Goal: Task Accomplishment & Management: Use online tool/utility

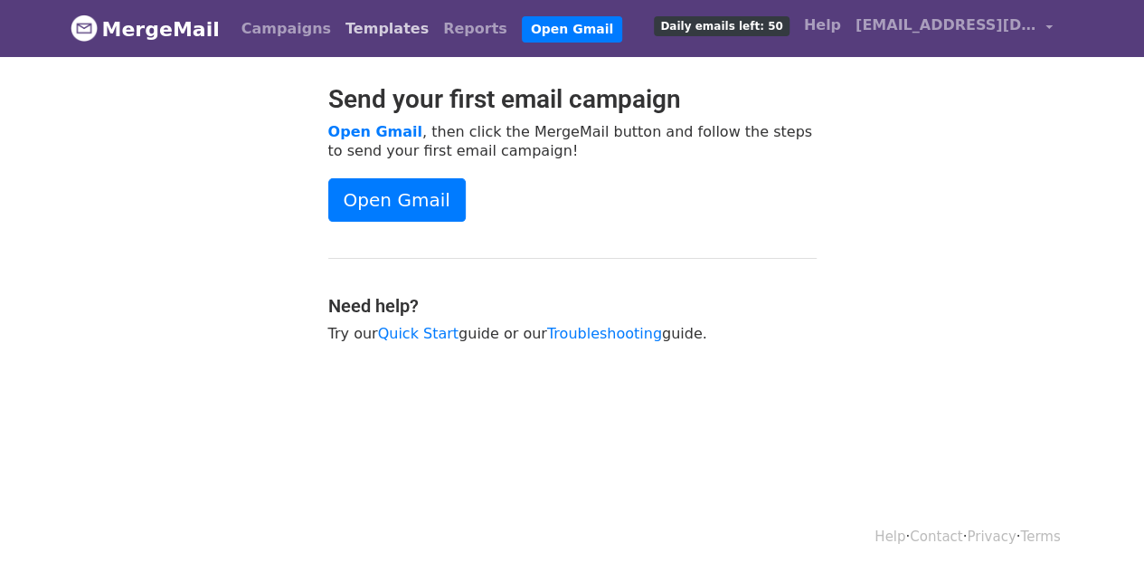
click at [338, 22] on link "Templates" at bounding box center [387, 29] width 98 height 36
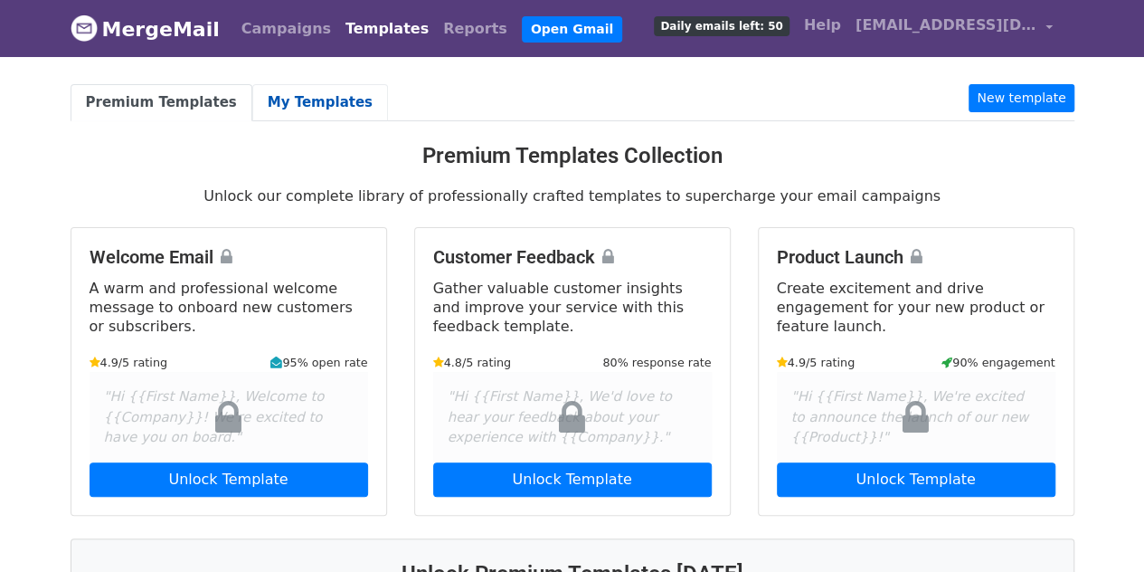
click at [304, 90] on link "My Templates" at bounding box center [320, 102] width 136 height 37
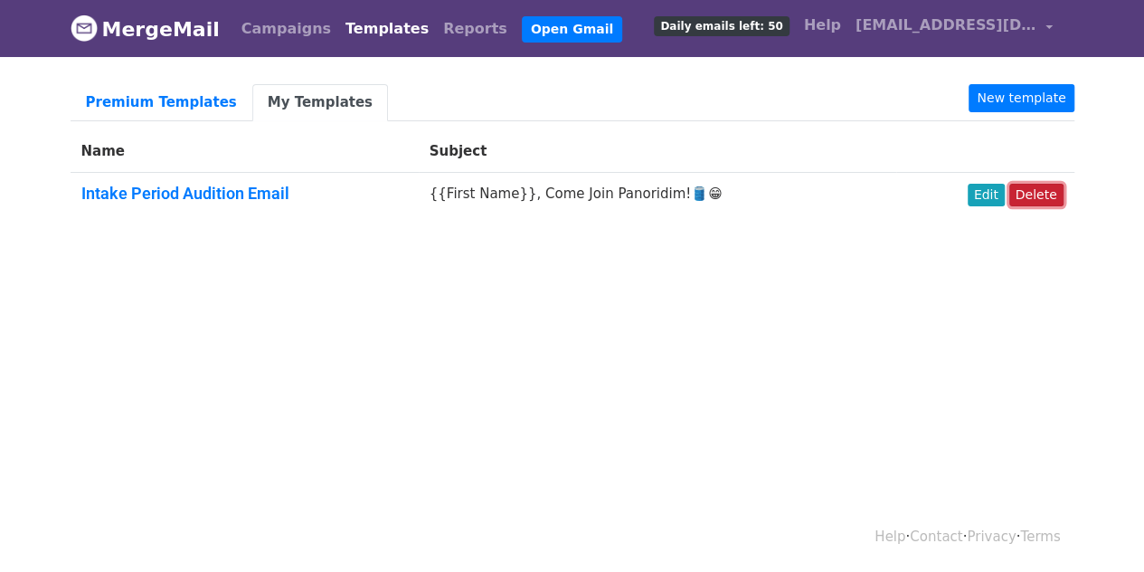
click at [1044, 197] on link "Delete" at bounding box center [1037, 195] width 54 height 23
click at [987, 196] on link "Edit" at bounding box center [986, 195] width 37 height 23
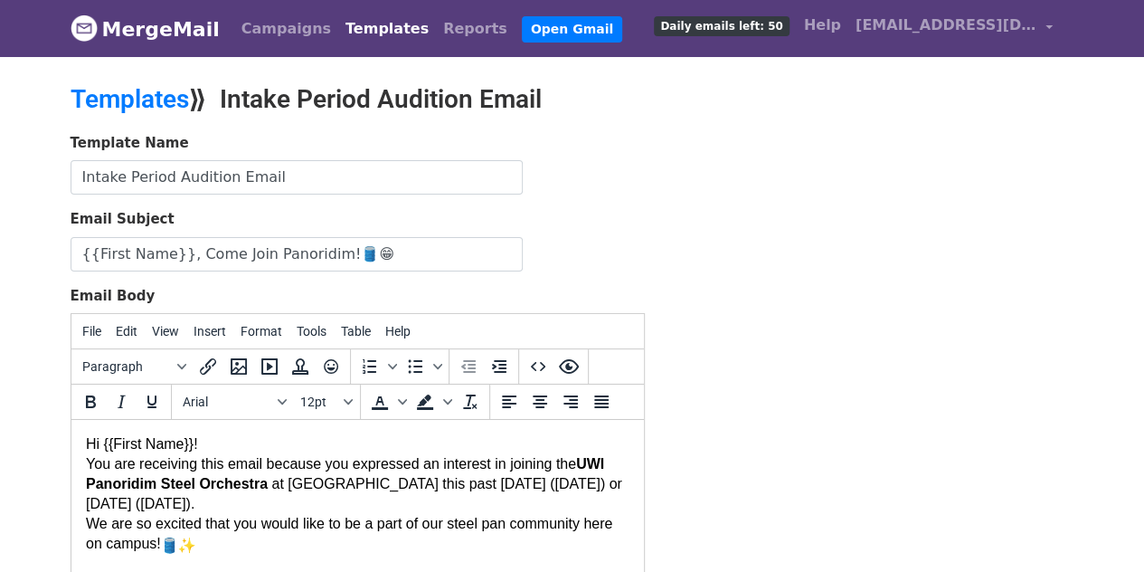
click at [85, 440] on span "Hi {{First Name}}!" at bounding box center [141, 443] width 112 height 15
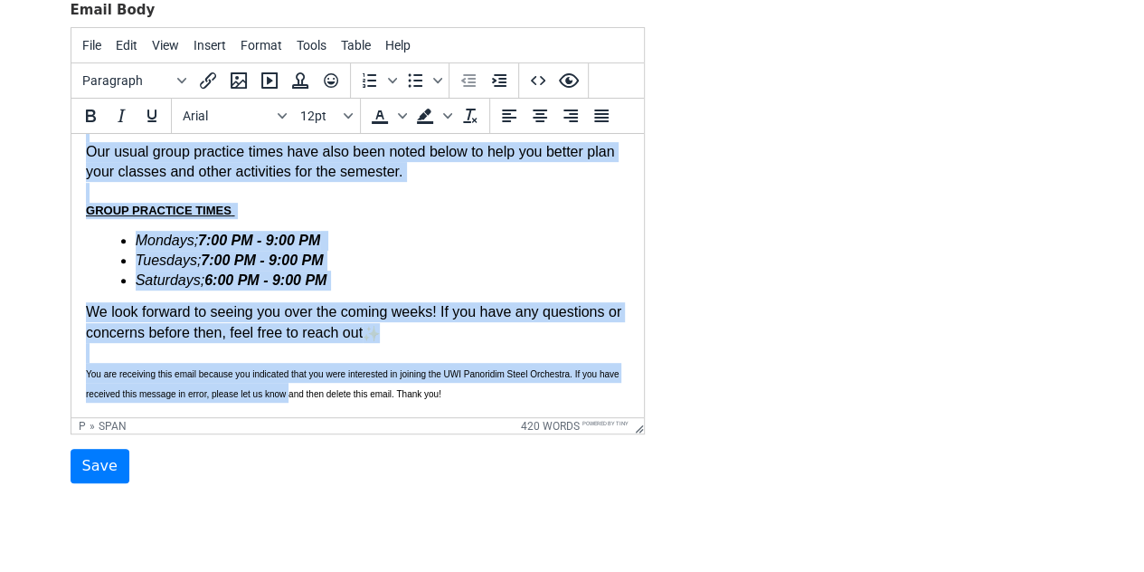
scroll to position [340, 0]
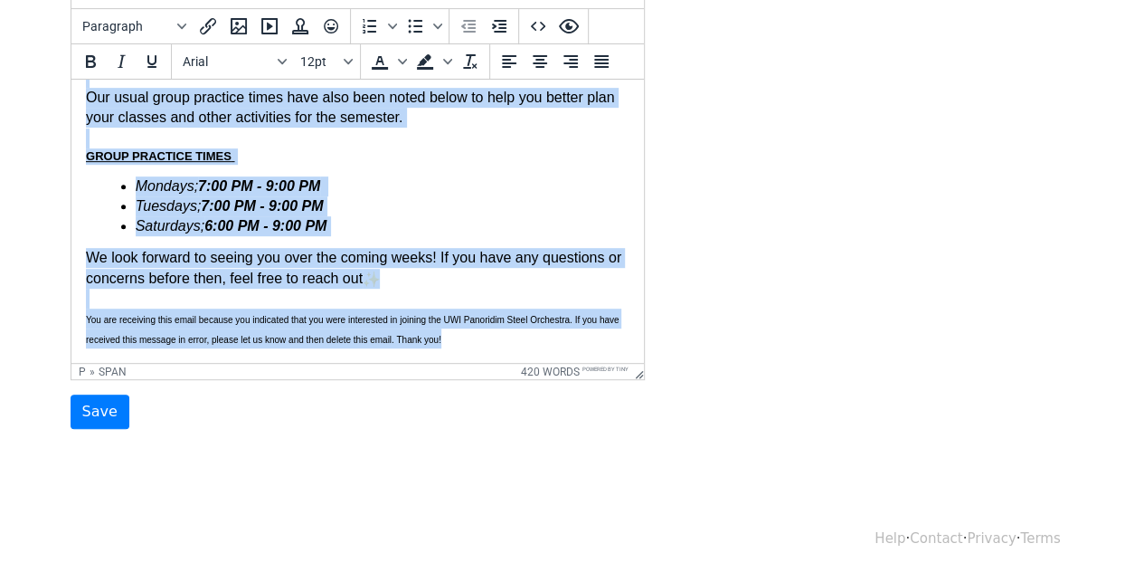
drag, startPoint x: 85, startPoint y: 100, endPoint x: 544, endPoint y: 364, distance: 528.8
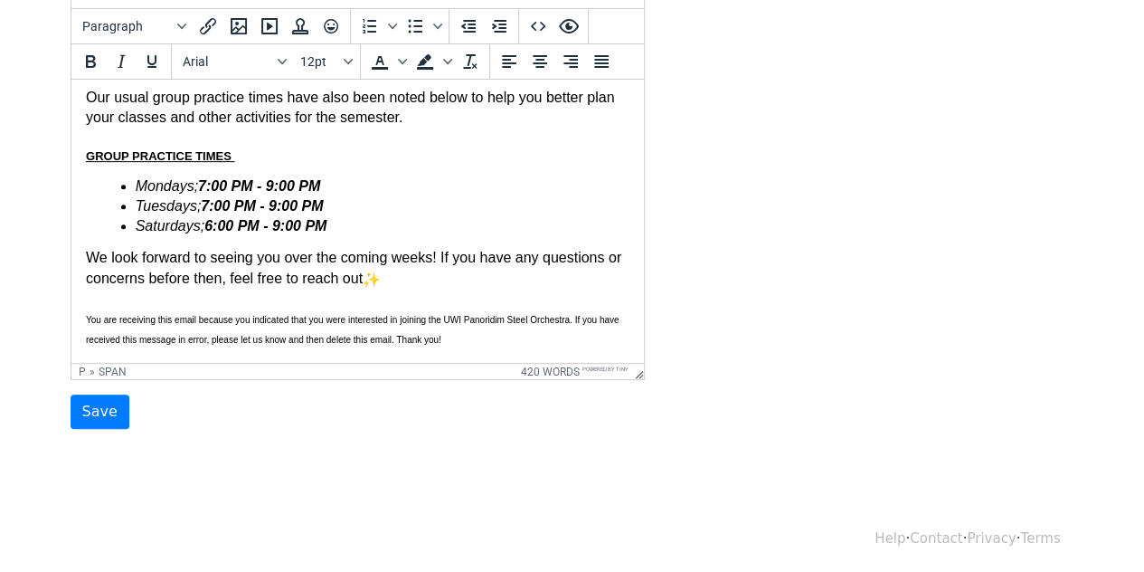
scroll to position [0, 0]
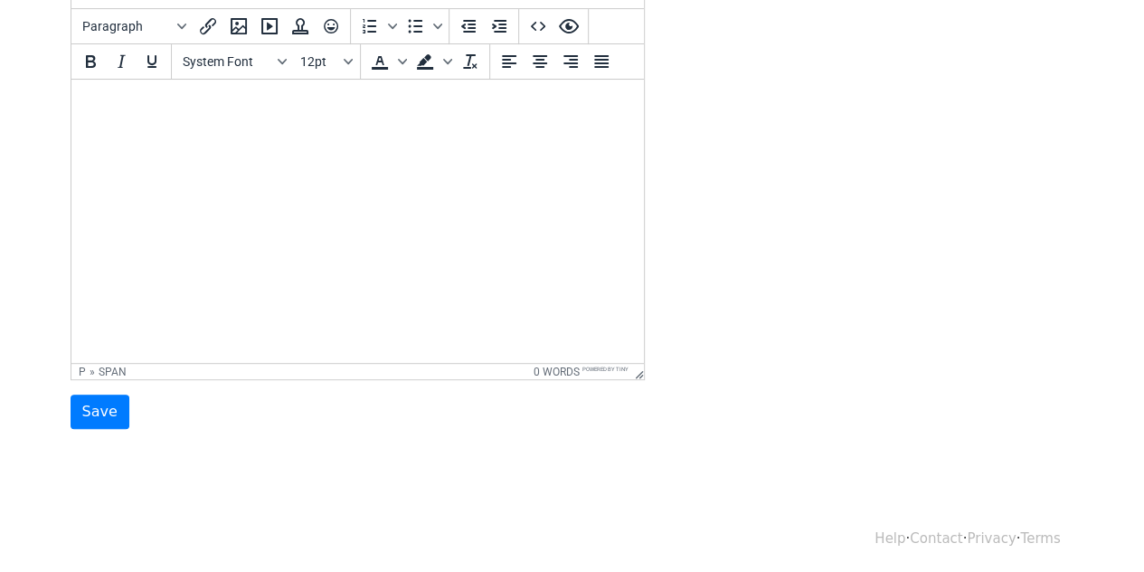
paste body
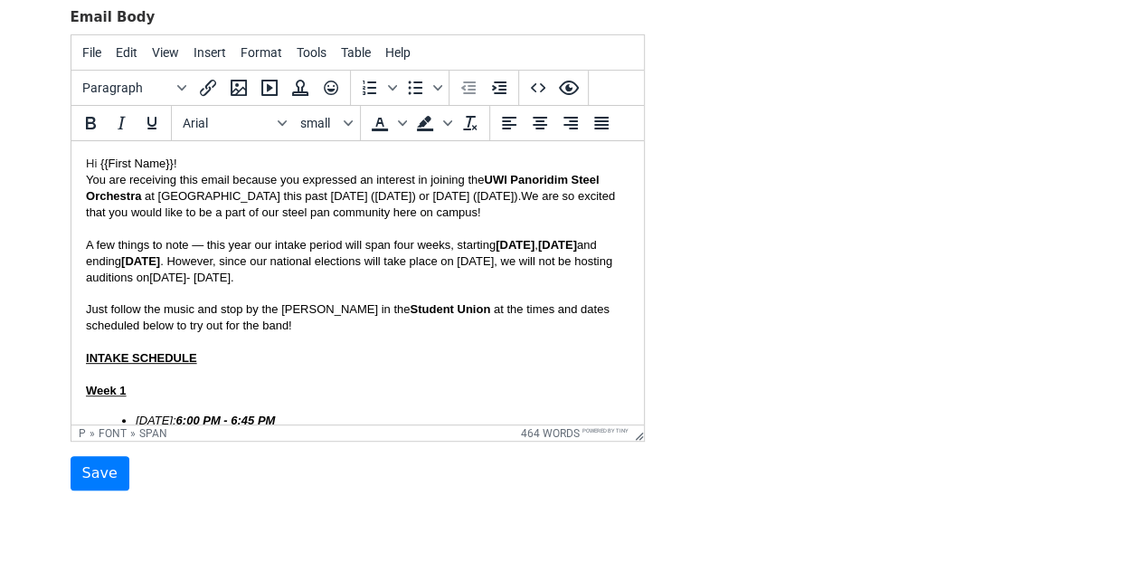
scroll to position [340, 0]
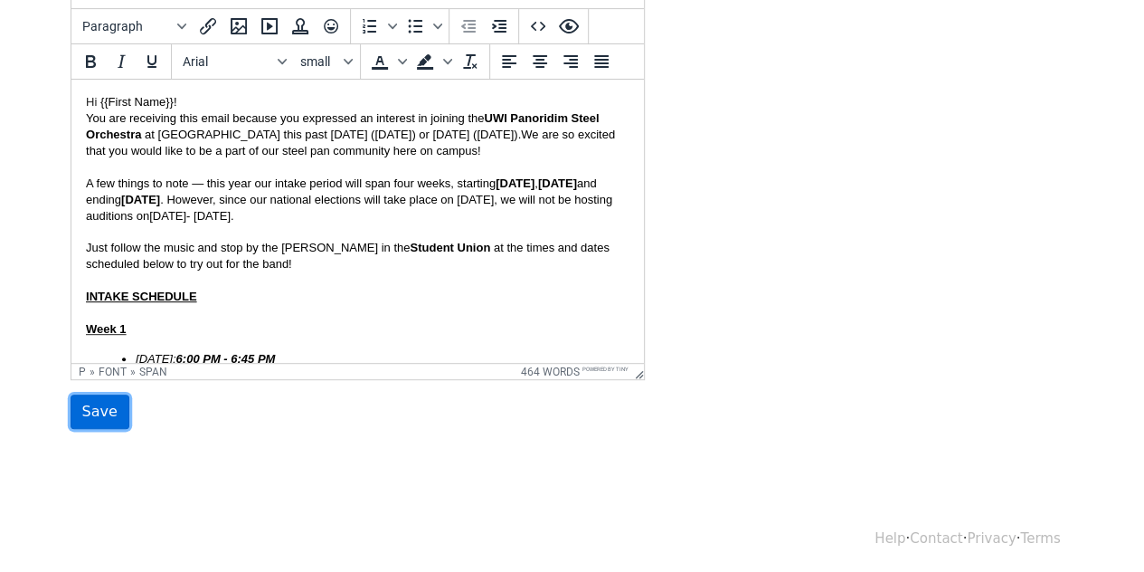
click at [90, 411] on input "Save" at bounding box center [100, 411] width 59 height 34
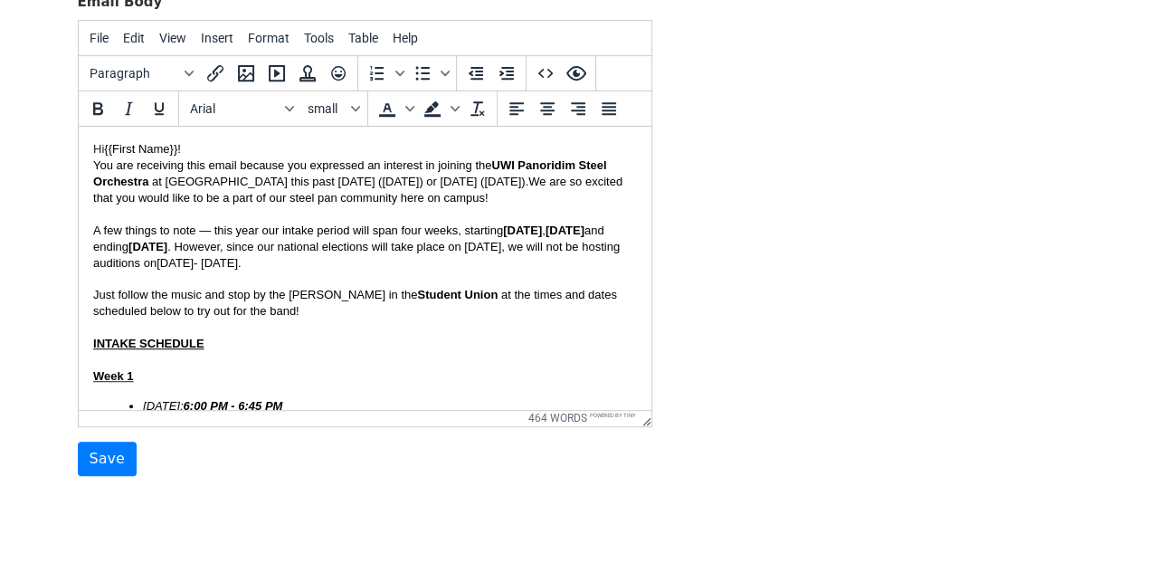
scroll to position [353, 0]
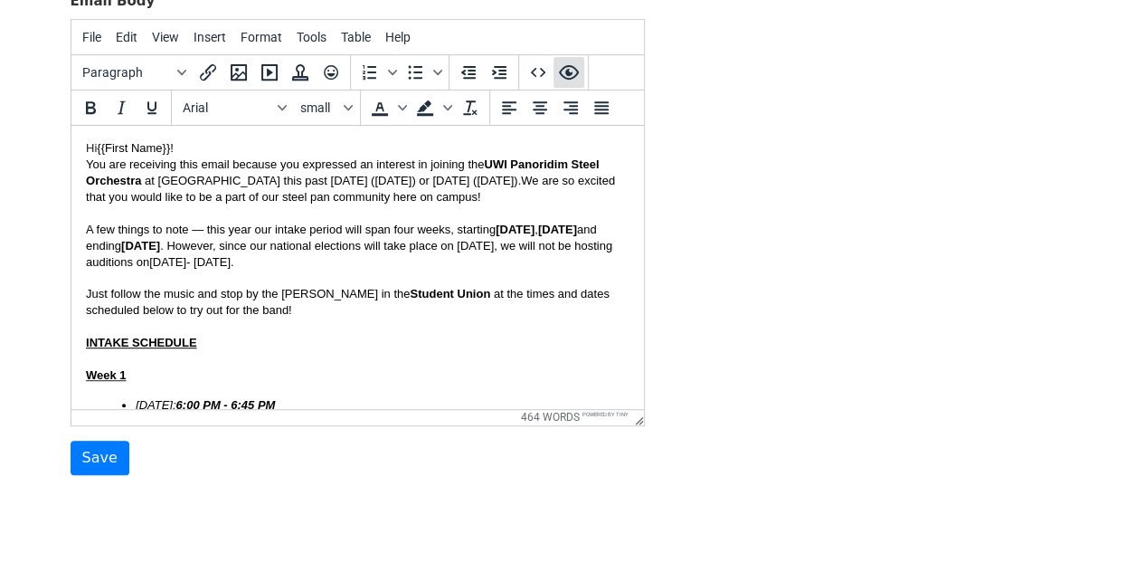
click at [569, 66] on icon "Preview" at bounding box center [569, 73] width 22 height 22
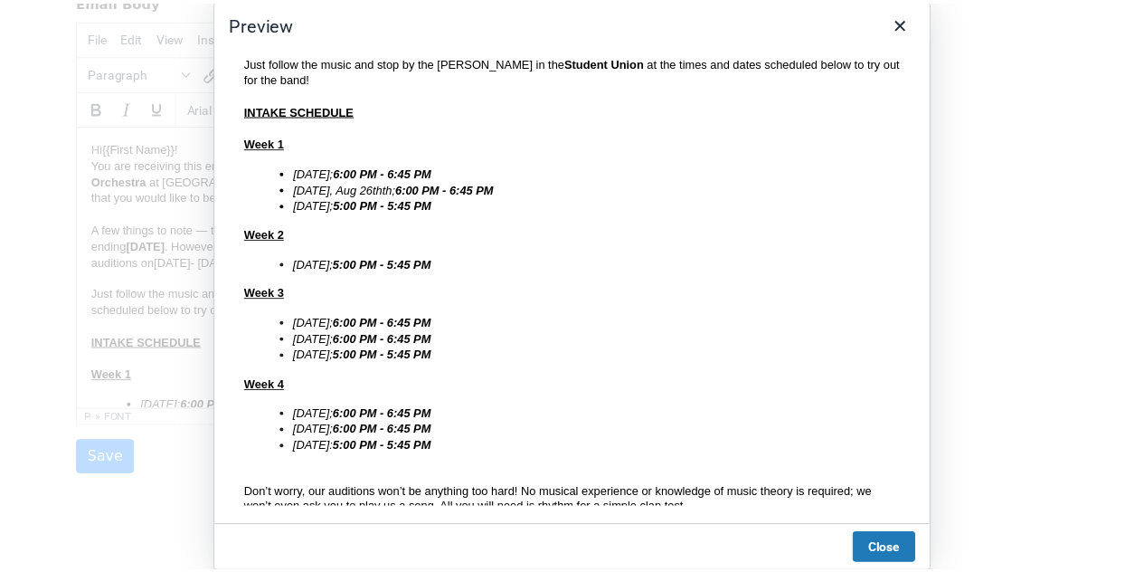
scroll to position [0, 0]
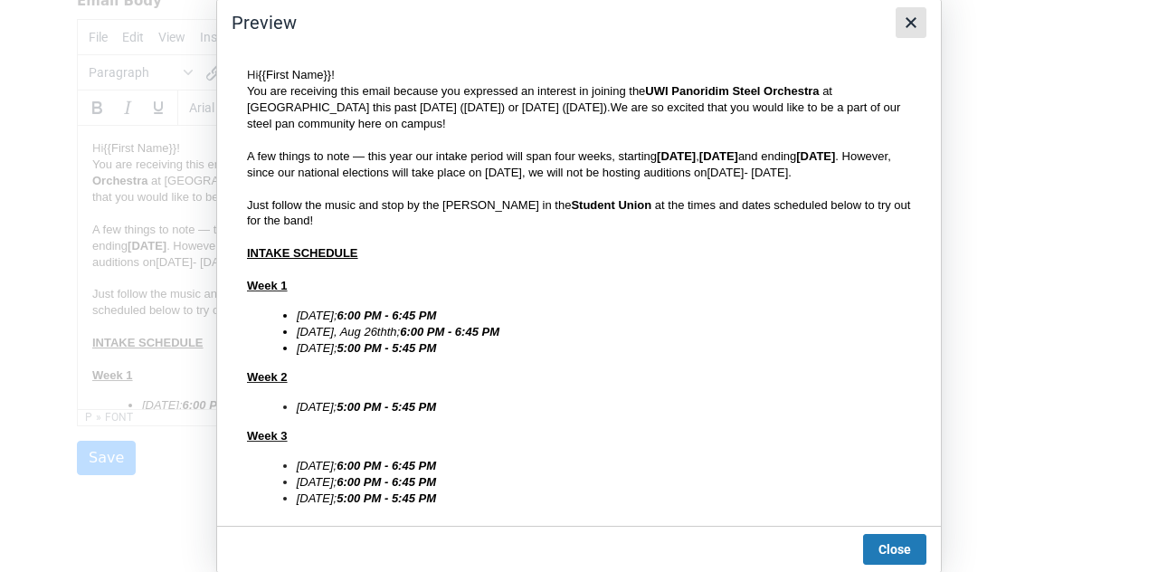
click at [910, 27] on icon "Close" at bounding box center [911, 23] width 22 height 22
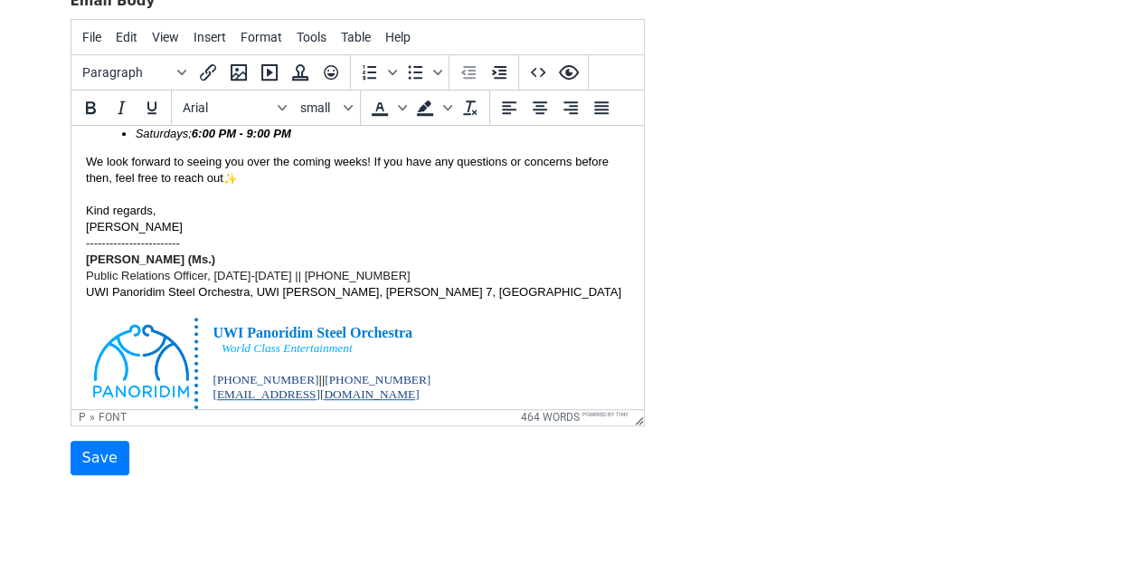
scroll to position [832, 0]
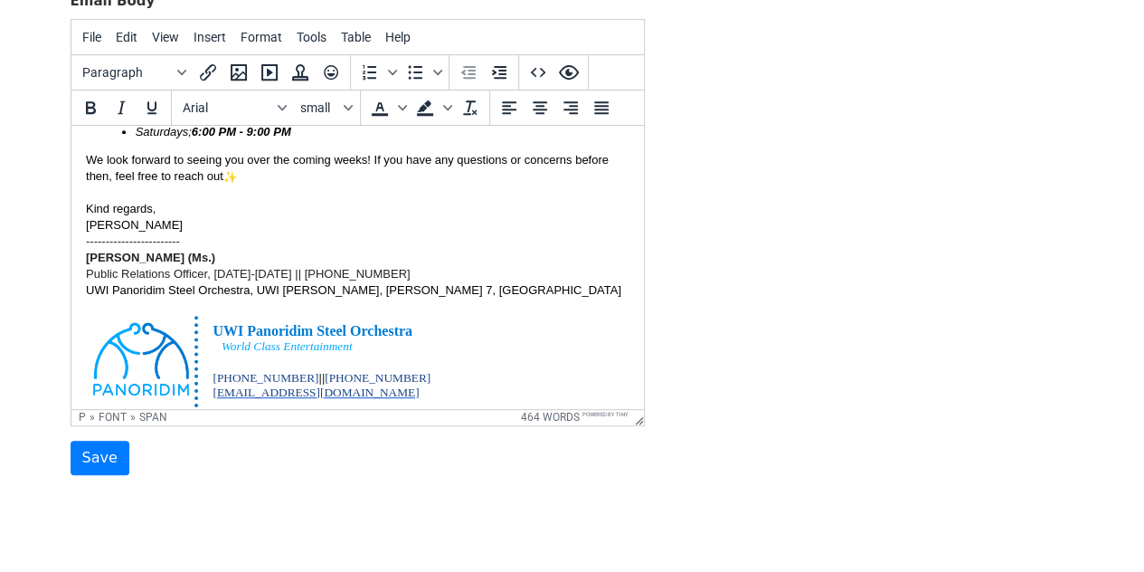
click at [271, 180] on p "We look forward to seeing you over the coming weeks! If you have any questions …" at bounding box center [357, 191] width 544 height 81
click at [82, 451] on input "Save" at bounding box center [100, 458] width 59 height 34
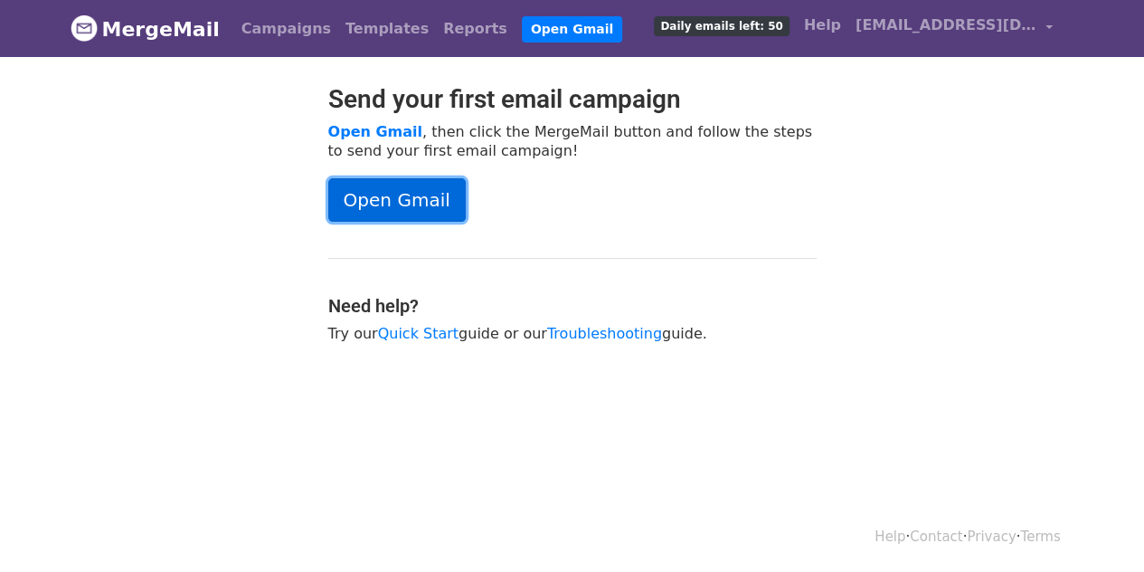
click at [413, 187] on link "Open Gmail" at bounding box center [397, 199] width 138 height 43
click at [431, 201] on link "Open Gmail" at bounding box center [397, 199] width 138 height 43
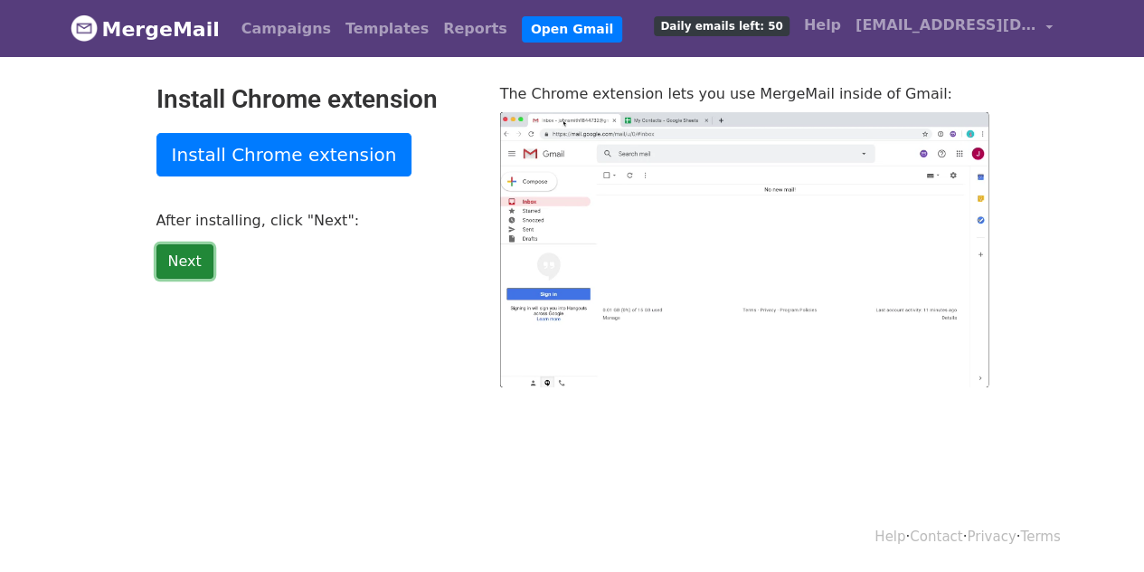
click at [176, 267] on link "Next" at bounding box center [185, 261] width 57 height 34
type input "32.03"
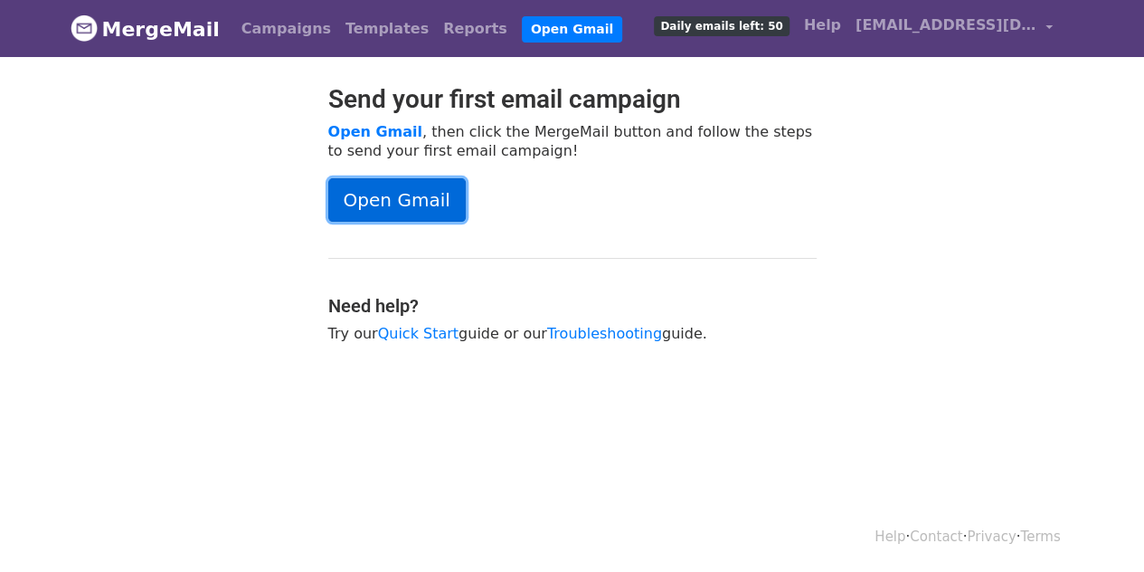
click at [408, 188] on link "Open Gmail" at bounding box center [397, 199] width 138 height 43
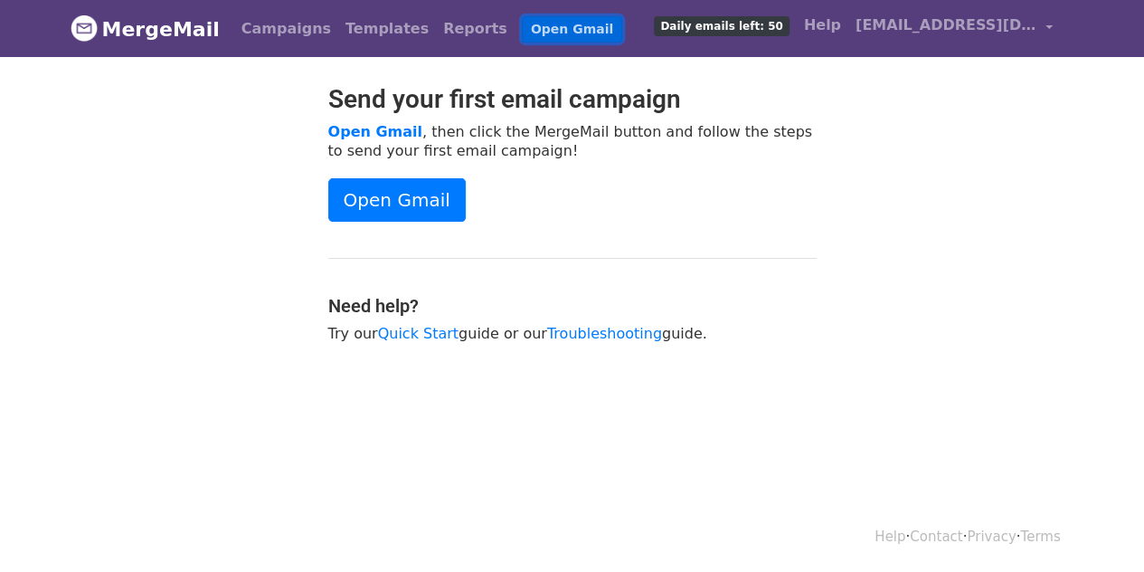
click at [522, 28] on link "Open Gmail" at bounding box center [572, 29] width 100 height 26
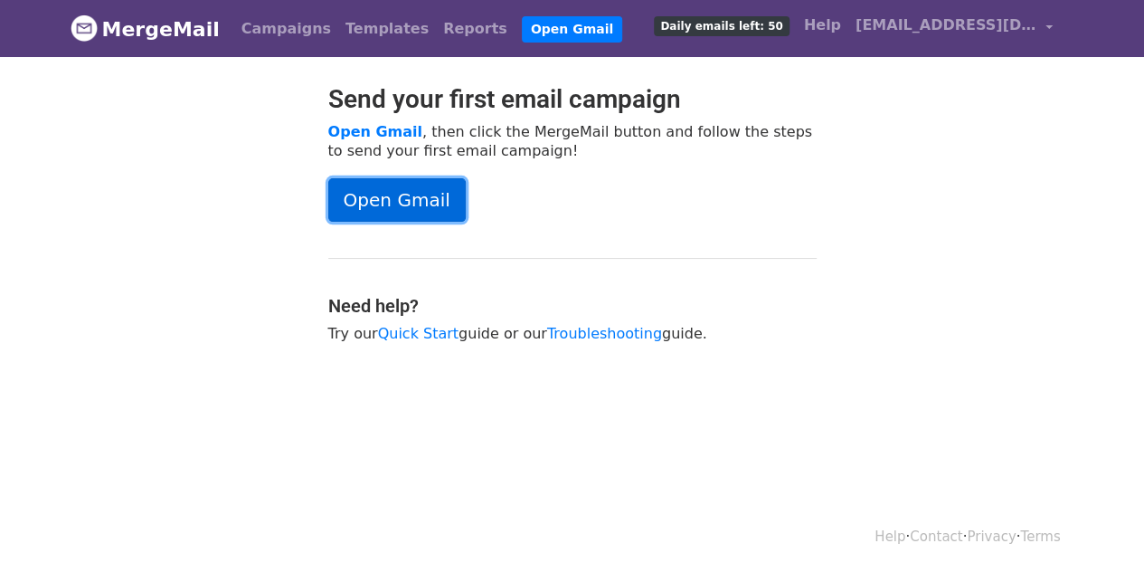
click at [403, 205] on link "Open Gmail" at bounding box center [397, 199] width 138 height 43
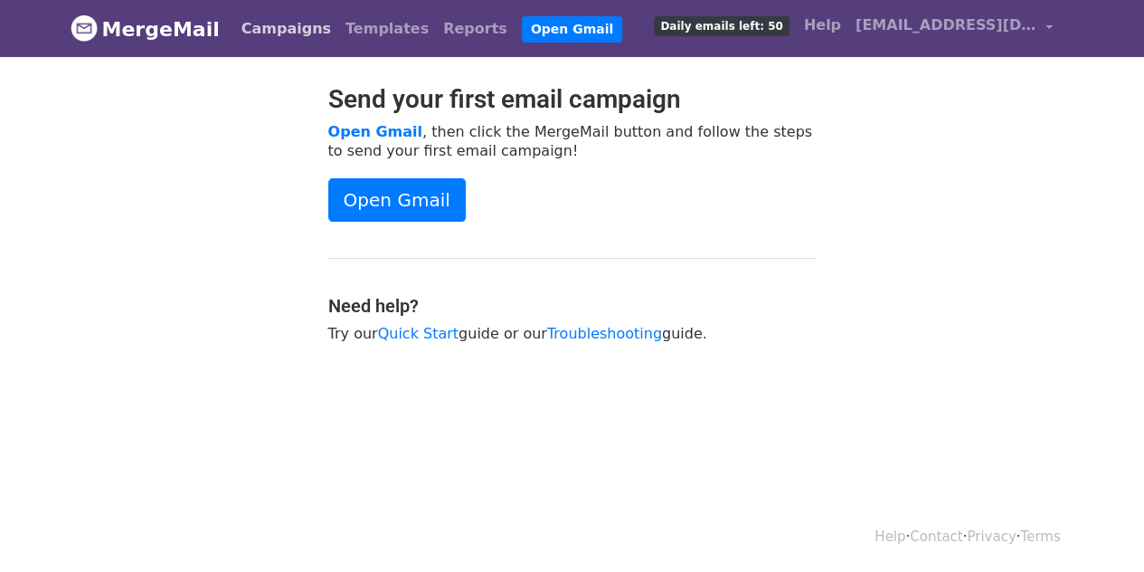
click at [246, 30] on link "Campaigns" at bounding box center [286, 29] width 104 height 36
click at [919, 157] on div "Send your first email campaign Open Gmail , then click the MergeMail button and…" at bounding box center [572, 222] width 1031 height 277
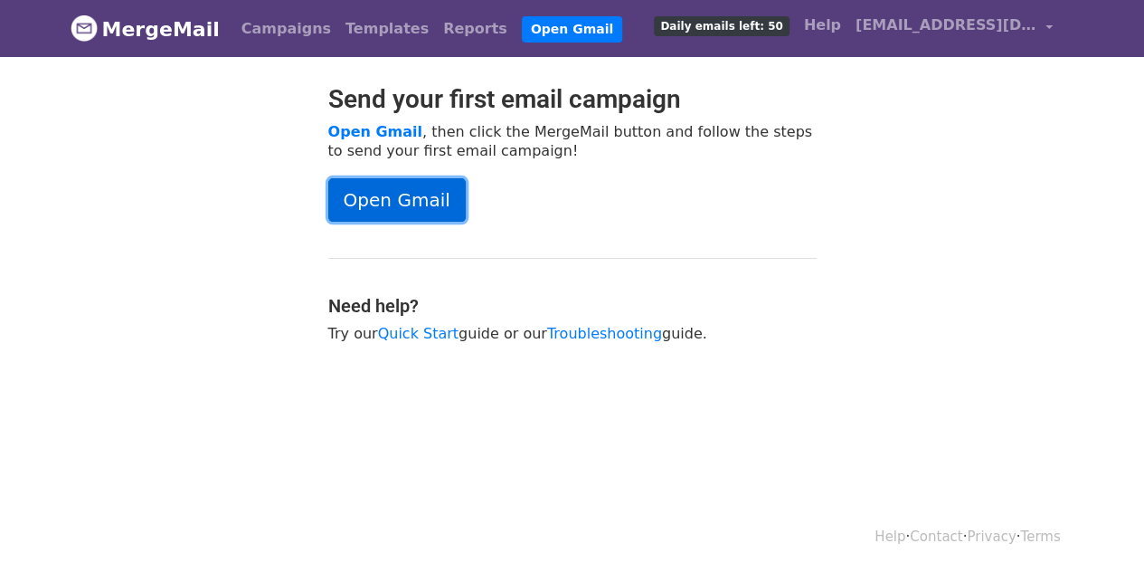
click at [422, 188] on link "Open Gmail" at bounding box center [397, 199] width 138 height 43
